Goal: Information Seeking & Learning: Learn about a topic

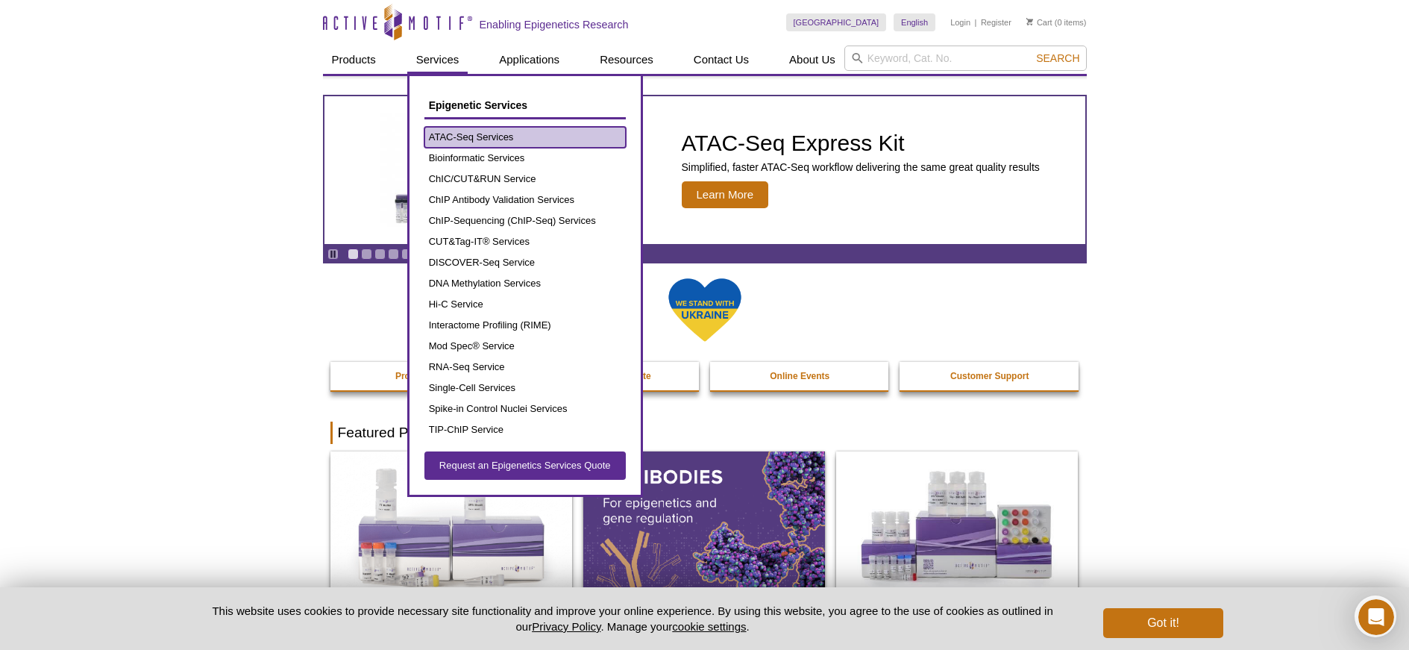
click at [470, 131] on link "ATAC-Seq Services" at bounding box center [524, 137] width 201 height 21
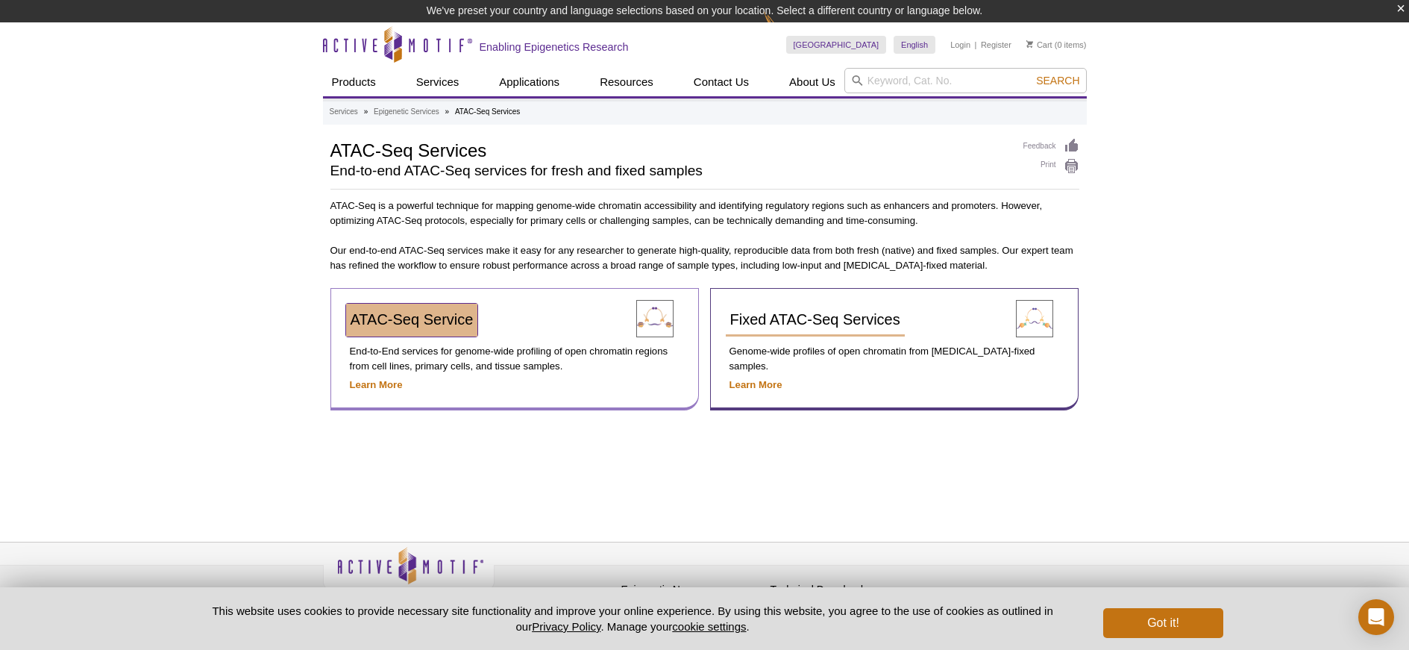
click at [412, 326] on span "ATAC-Seq Service" at bounding box center [411, 319] width 123 height 16
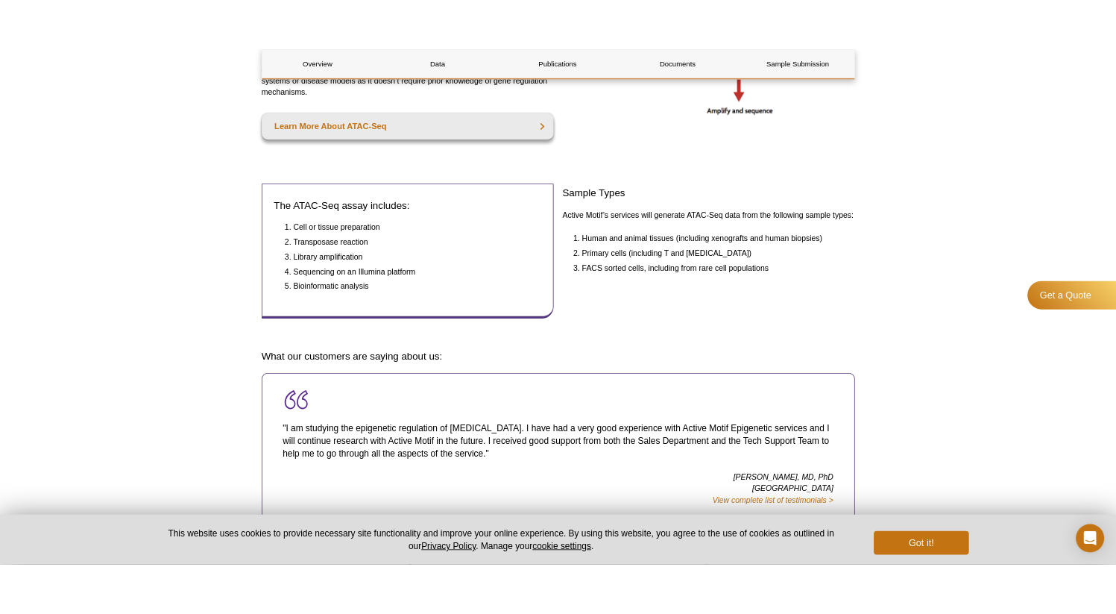
scroll to position [487, 0]
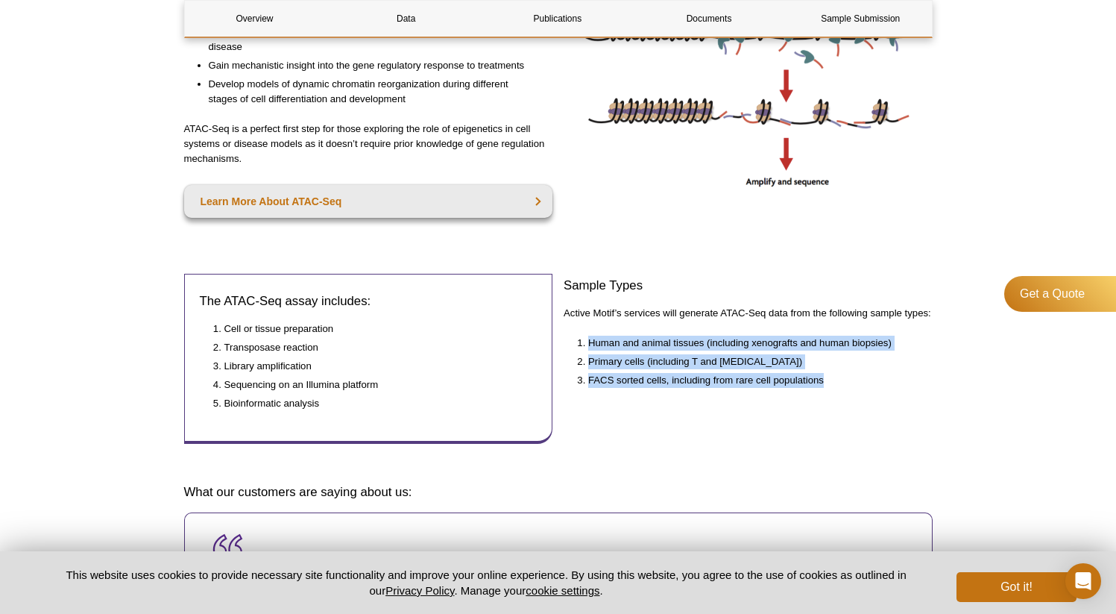
drag, startPoint x: 591, startPoint y: 343, endPoint x: 837, endPoint y: 389, distance: 249.7
click at [837, 389] on div "Sample Types Active Motif’s services will generate ATAC-Seq data from the follo…" at bounding box center [748, 365] width 369 height 183
copy ol "Human and animal tissues (including xenografts and human biopsies) Primary cell…"
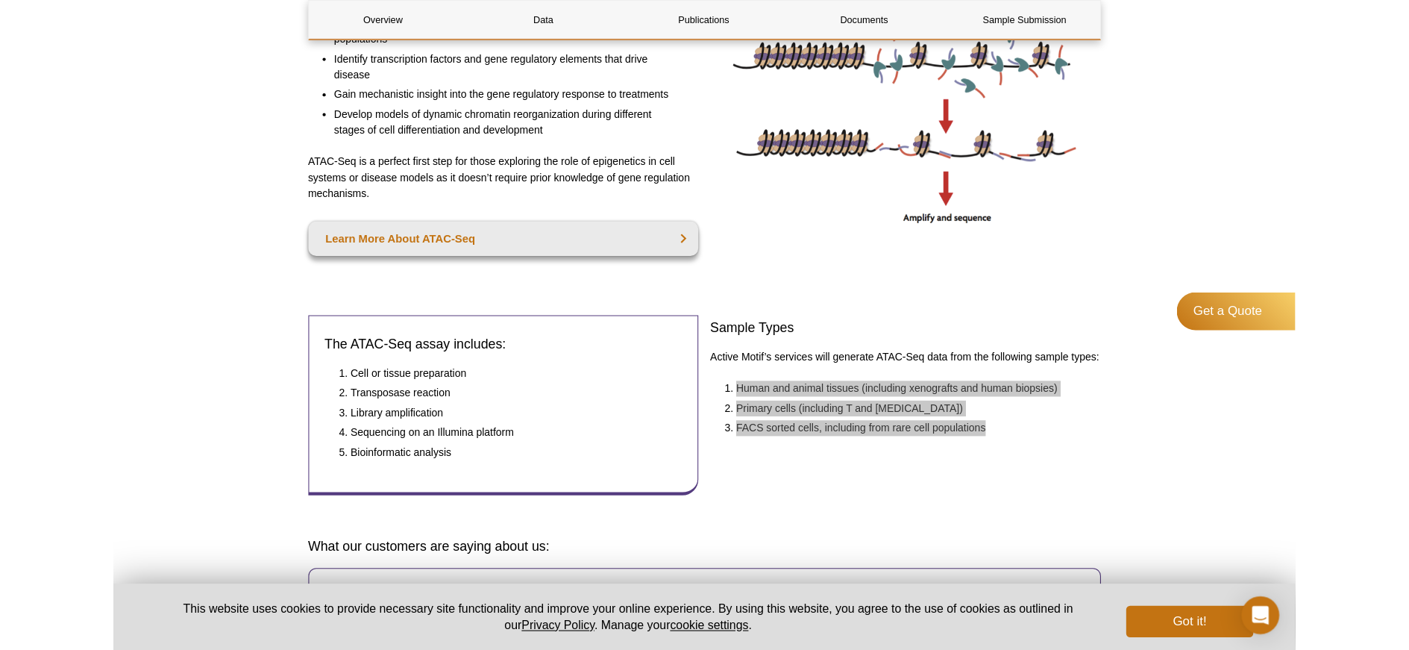
scroll to position [0, 0]
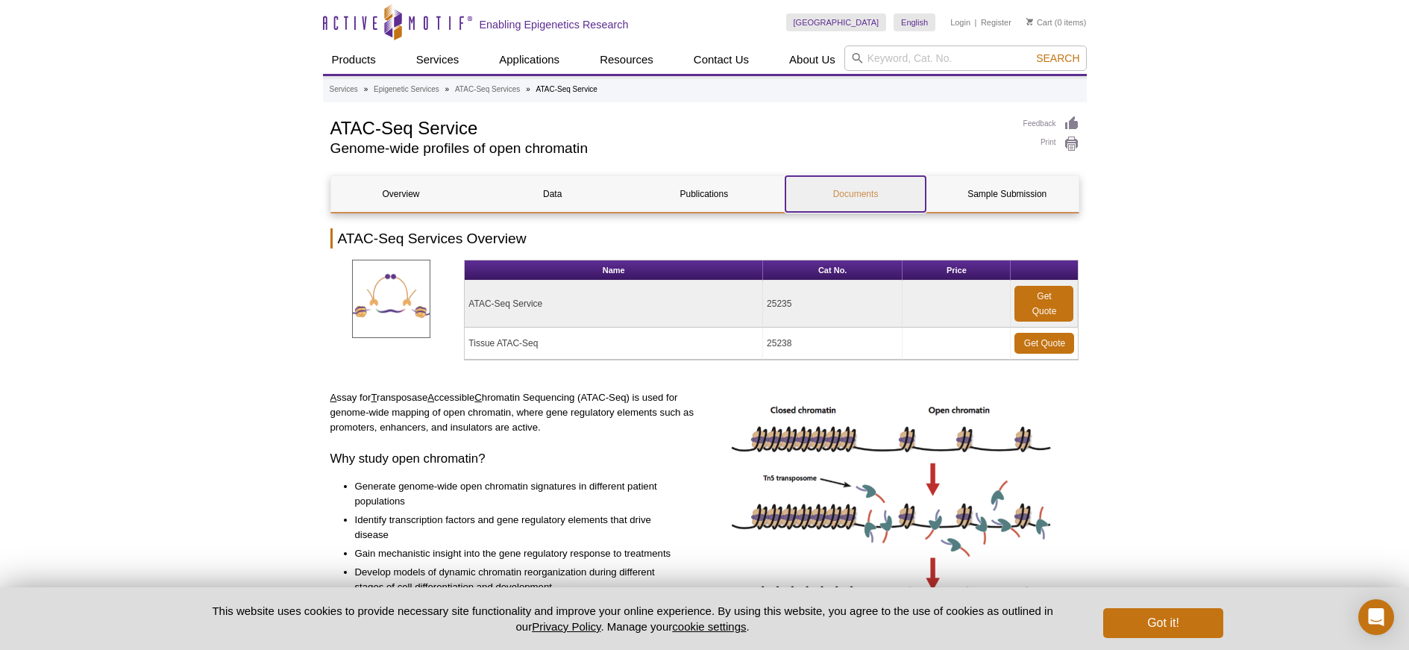
click at [863, 192] on link "Documents" at bounding box center [855, 194] width 140 height 36
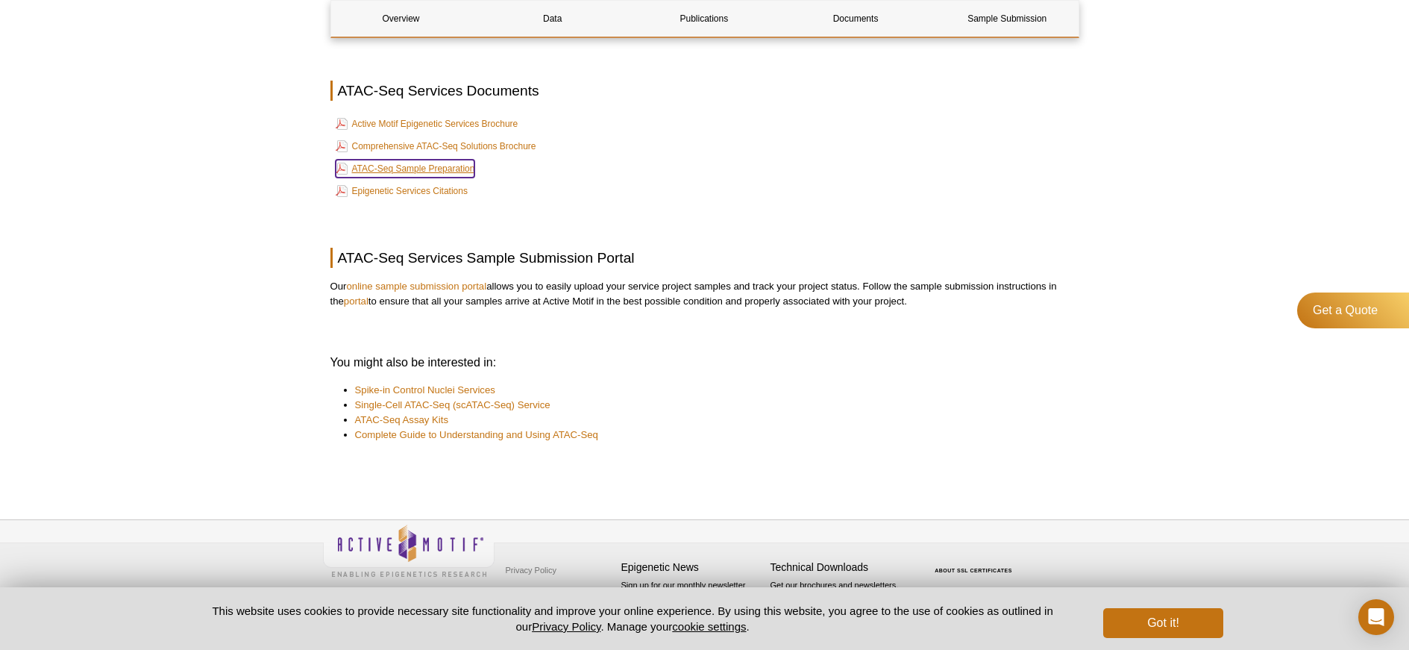
click at [422, 167] on link "ATAC-Seq Sample Preparation" at bounding box center [405, 169] width 139 height 18
click at [497, 147] on link "Comprehensive ATAC-Seq Solutions Brochure" at bounding box center [436, 146] width 201 height 18
